Goal: Navigation & Orientation: Find specific page/section

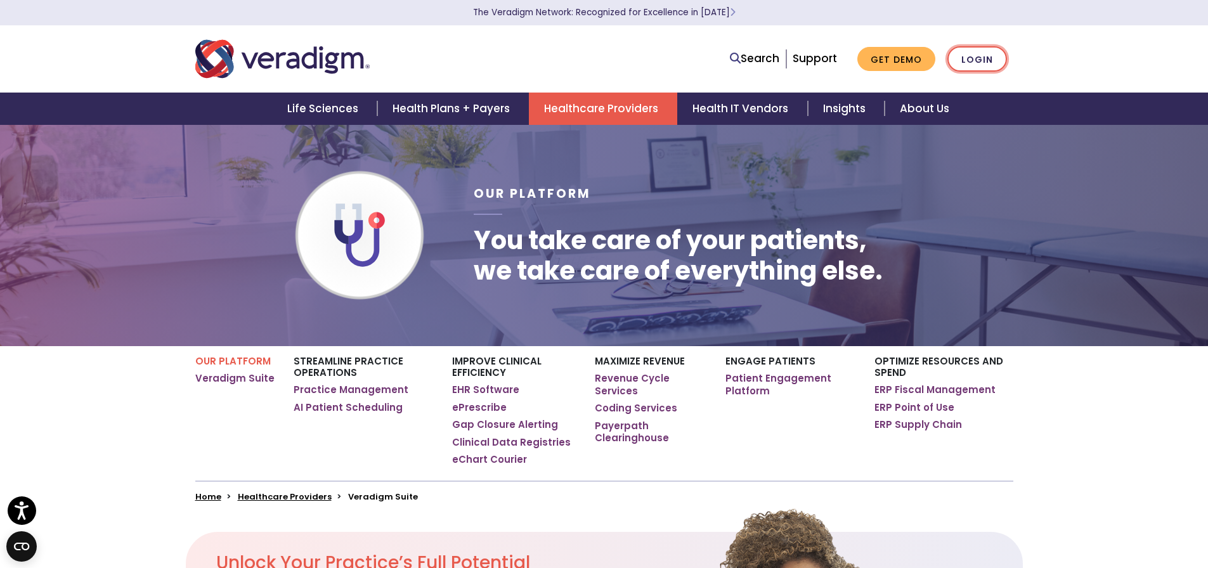
click at [973, 56] on link "Login" at bounding box center [978, 59] width 60 height 26
click at [918, 105] on link "About Us" at bounding box center [925, 109] width 80 height 32
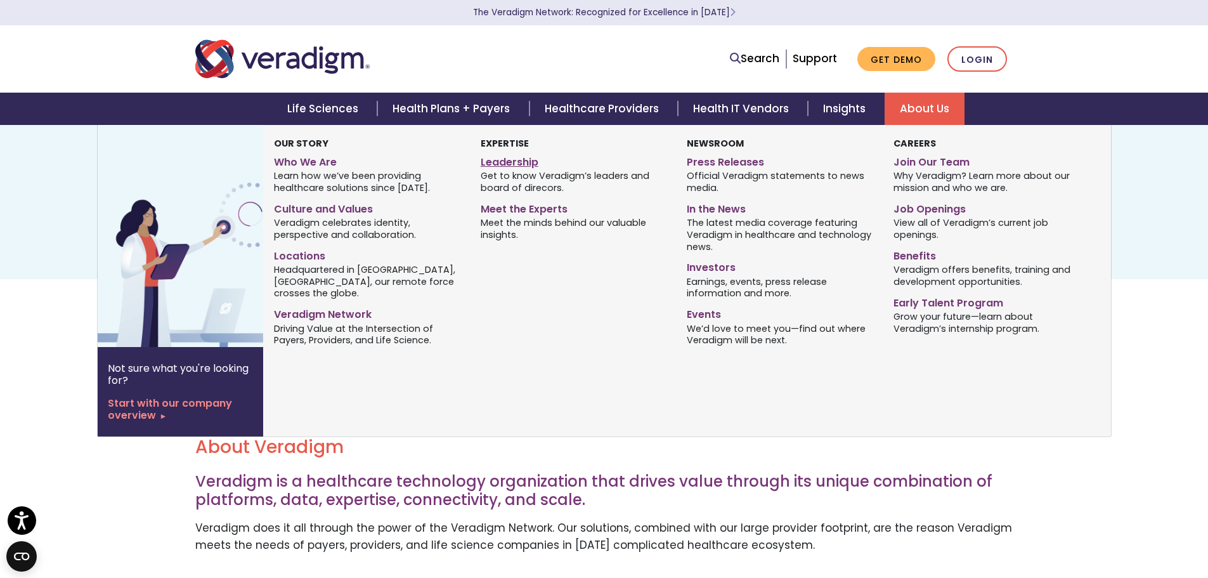
click at [507, 164] on link "Leadership" at bounding box center [574, 160] width 187 height 18
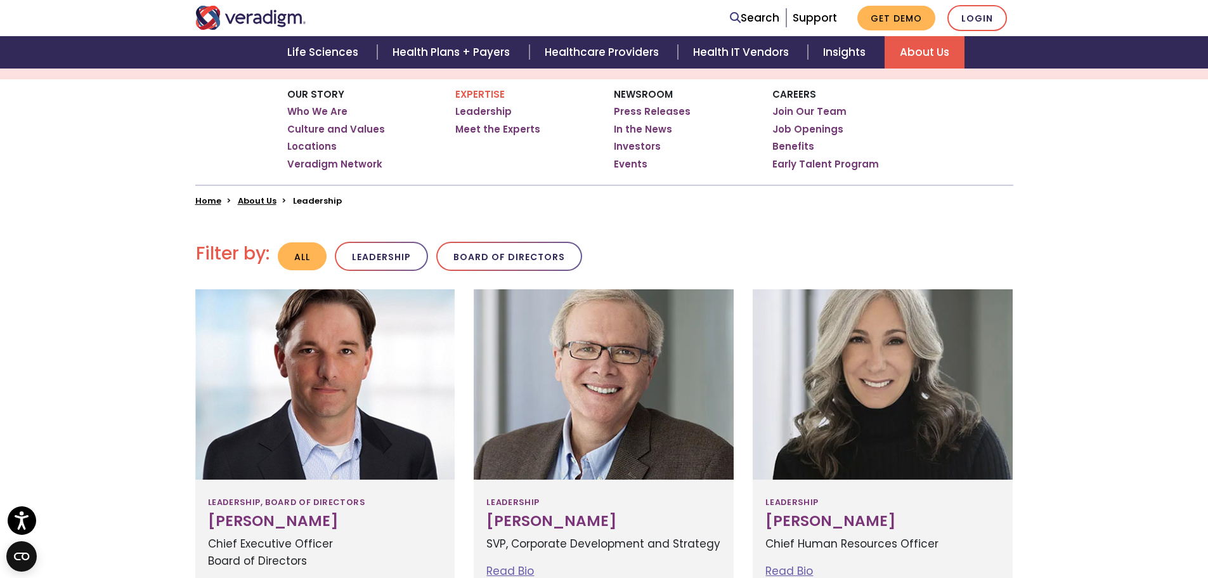
scroll to position [170, 0]
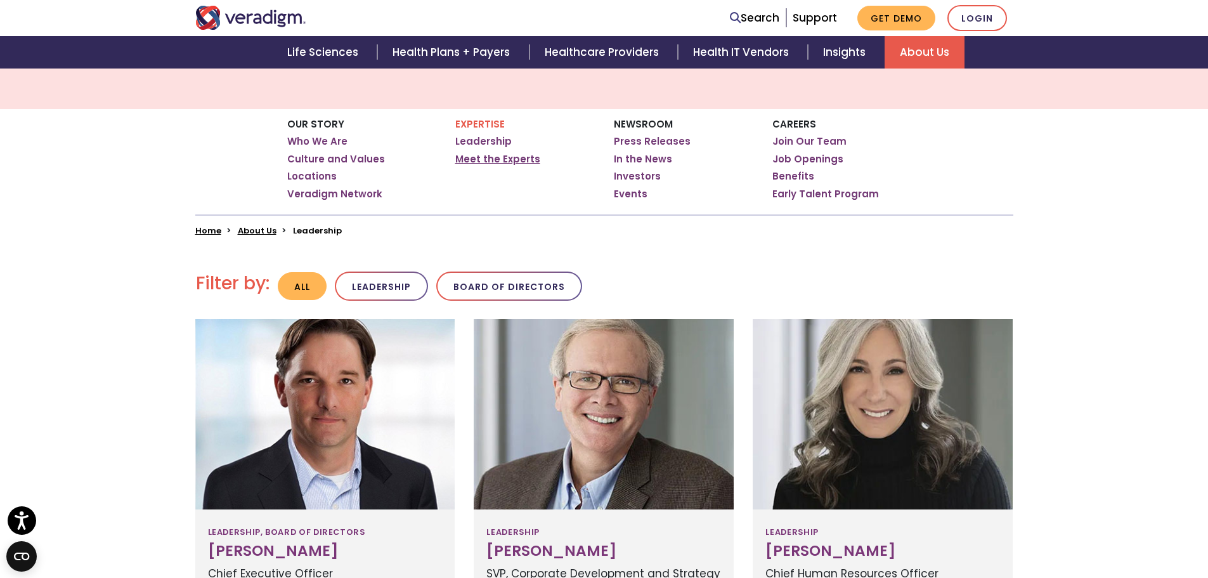
click at [475, 161] on link "Meet the Experts" at bounding box center [497, 159] width 85 height 13
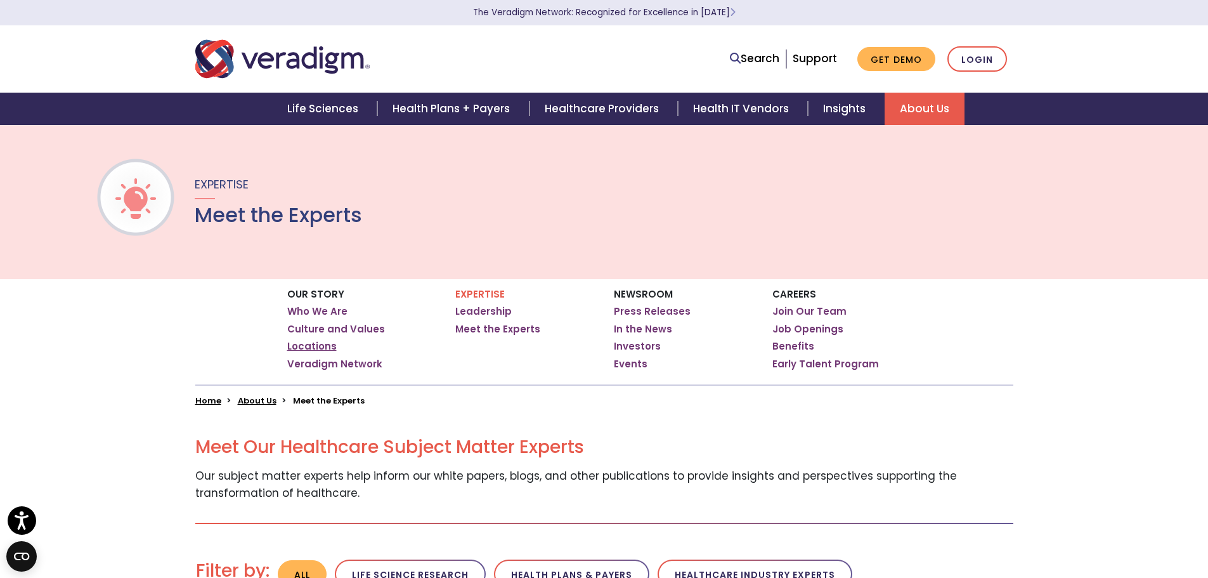
click at [306, 347] on link "Locations" at bounding box center [311, 346] width 49 height 13
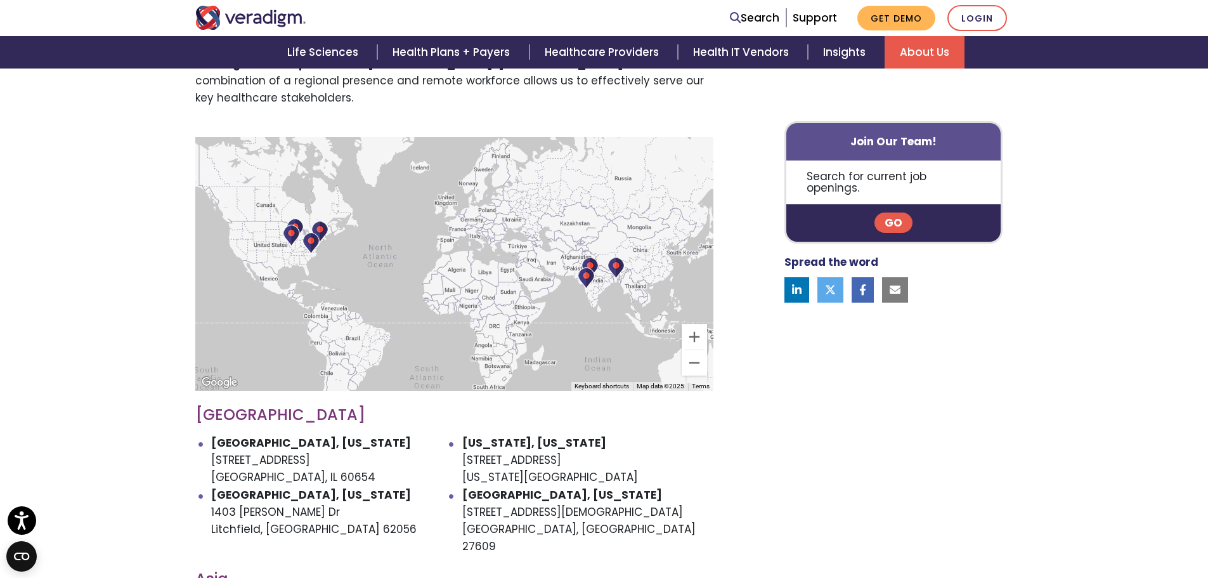
scroll to position [444, 0]
